Goal: Information Seeking & Learning: Learn about a topic

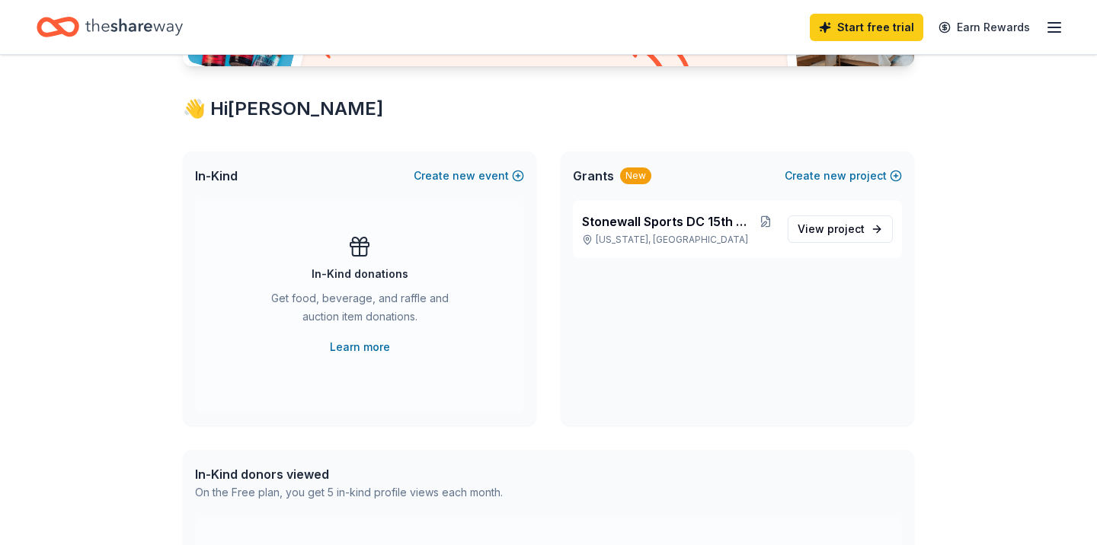
scroll to position [247, 0]
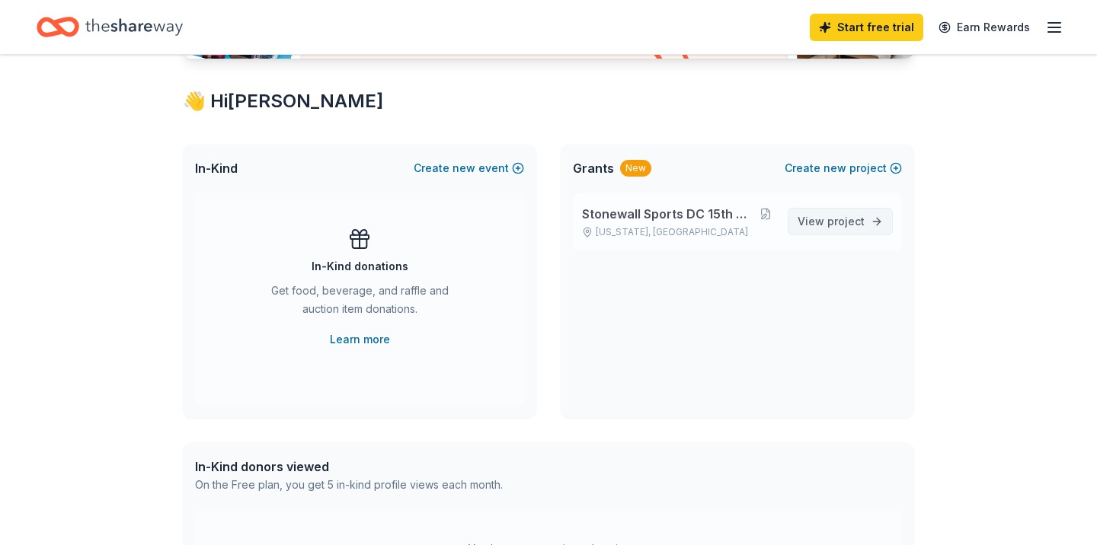
click at [847, 226] on span "project" at bounding box center [845, 221] width 37 height 13
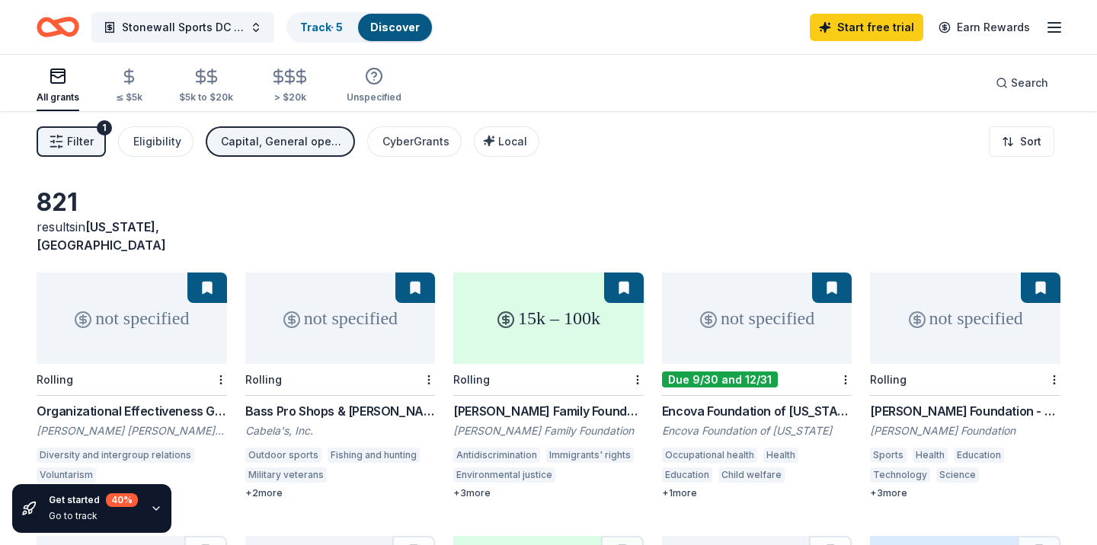
click at [1056, 27] on icon "button" at bounding box center [1054, 27] width 18 height 18
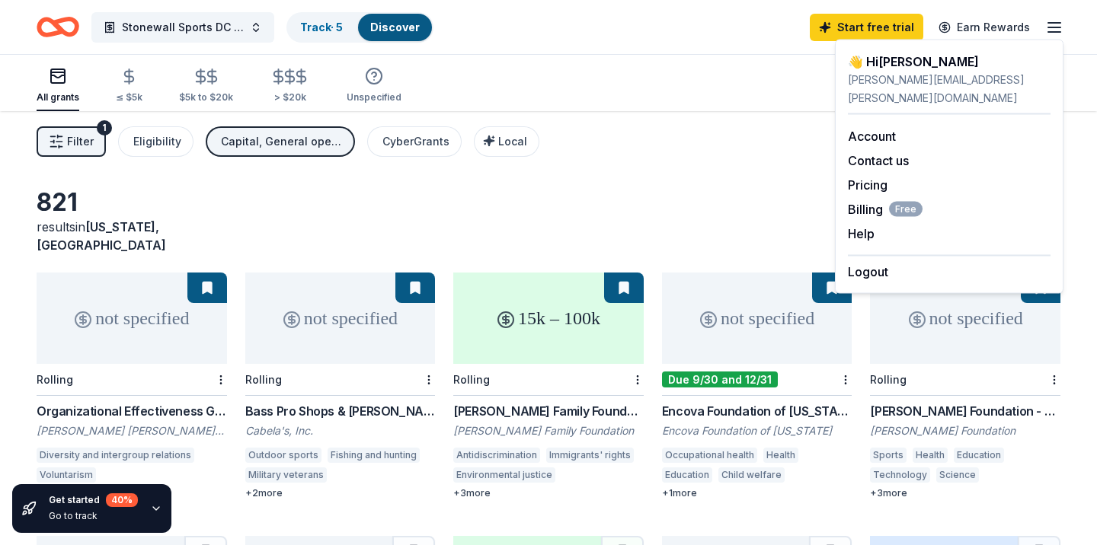
click at [729, 152] on div "Filter 1 Eligibility Capital, General operations, Other, Projects & programming…" at bounding box center [548, 141] width 1097 height 61
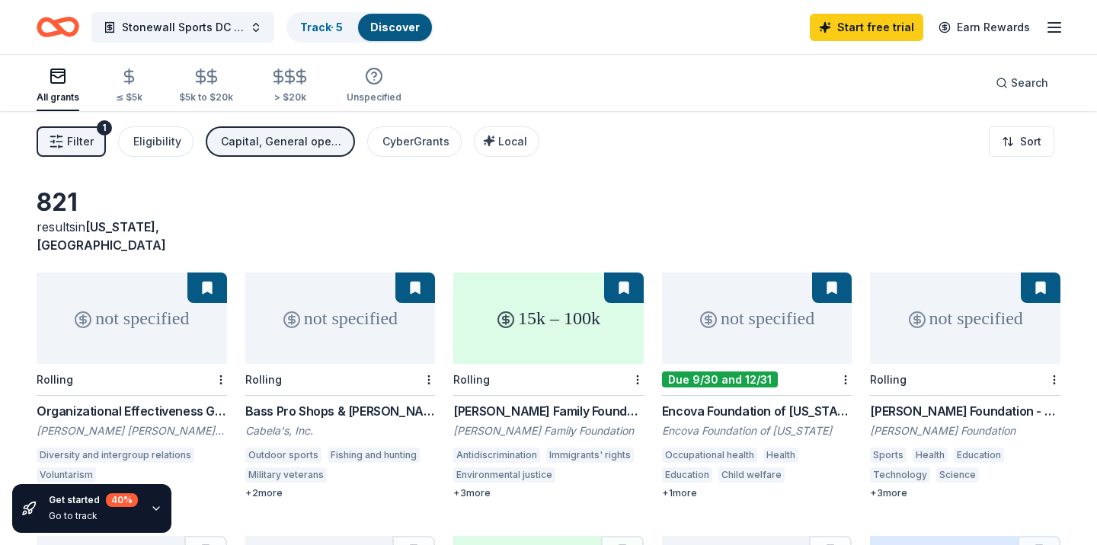
click at [393, 28] on link "Discover" at bounding box center [395, 27] width 50 height 13
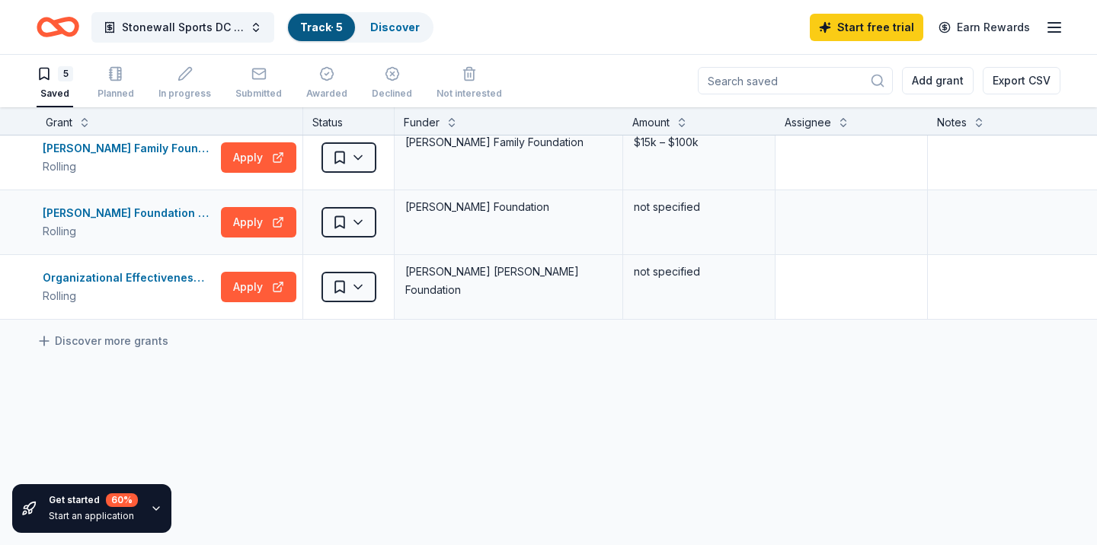
scroll to position [145, 0]
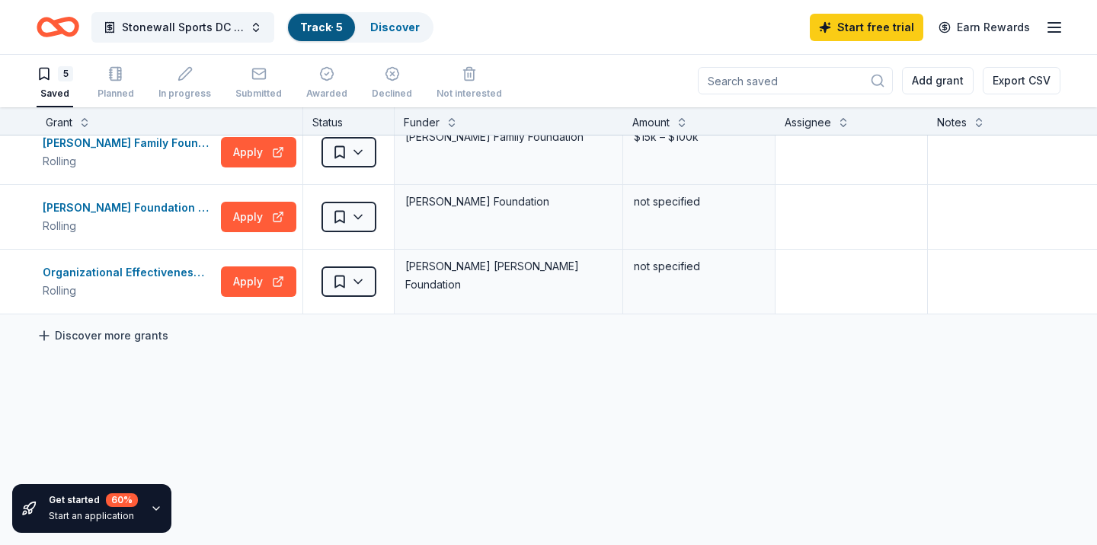
click at [107, 336] on link "Discover more grants" at bounding box center [103, 336] width 132 height 18
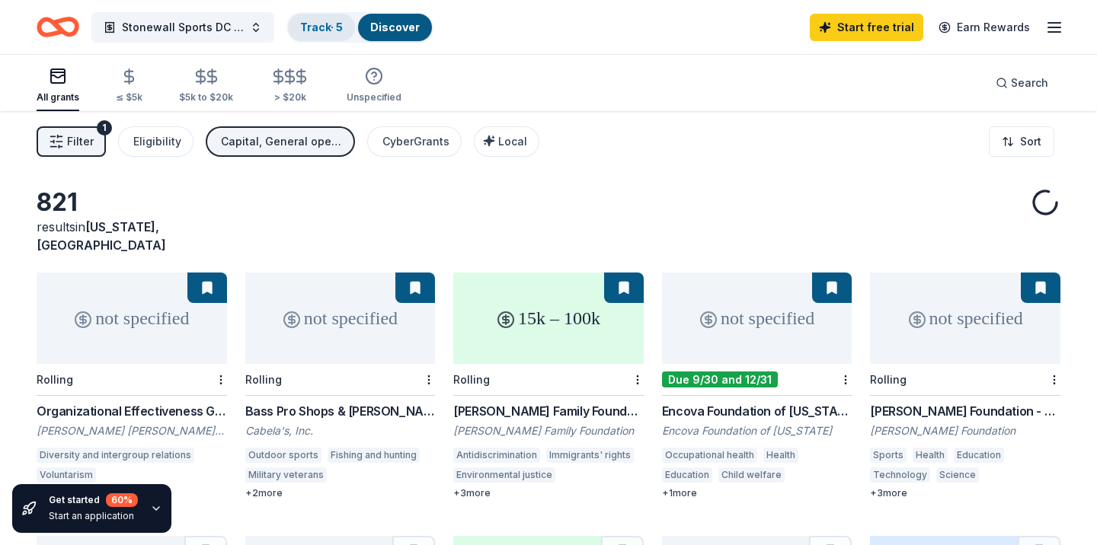
click at [324, 24] on link "Track · 5" at bounding box center [321, 27] width 43 height 13
